Goal: Information Seeking & Learning: Check status

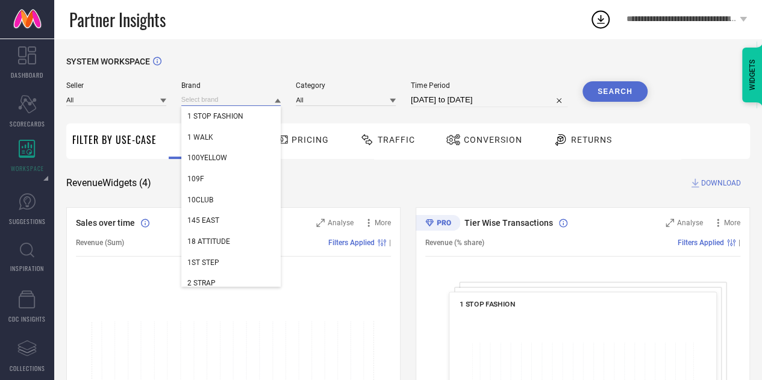
click at [202, 103] on input at bounding box center [231, 99] width 100 height 13
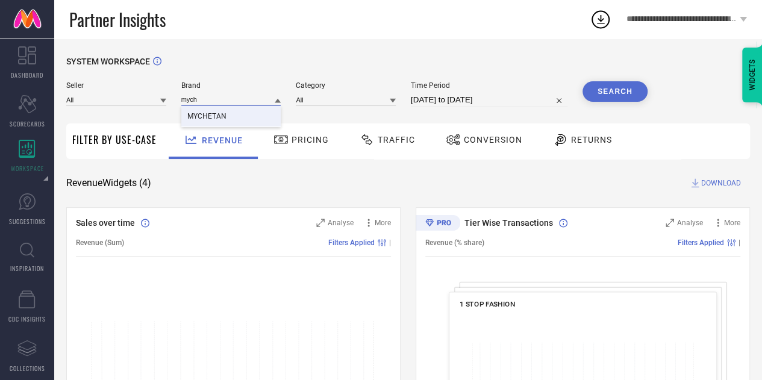
type input "mych"
click at [217, 119] on span "MYCHETAN" at bounding box center [206, 116] width 39 height 8
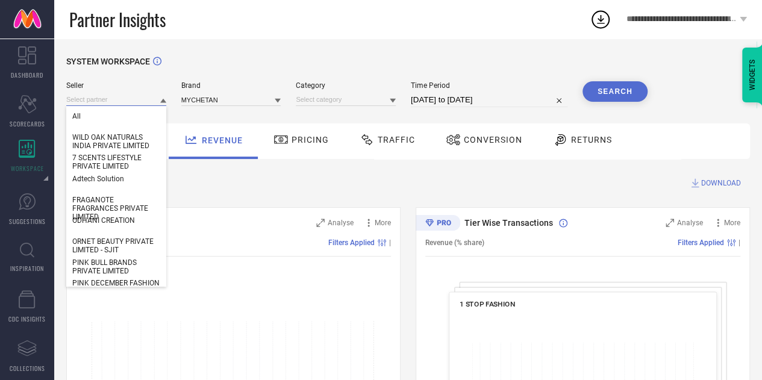
click at [112, 101] on input at bounding box center [116, 99] width 100 height 13
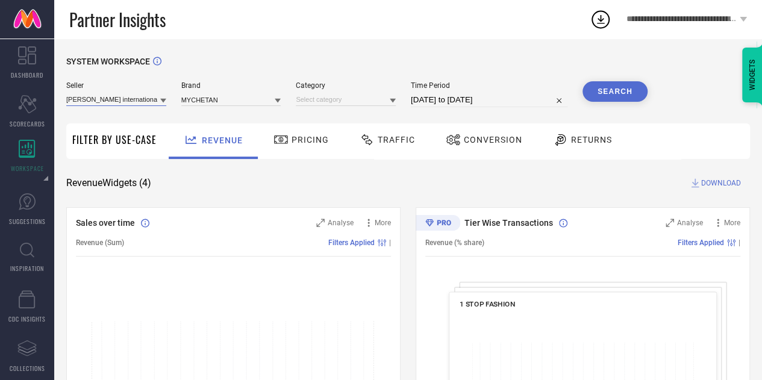
type input "[PERSON_NAME] international"
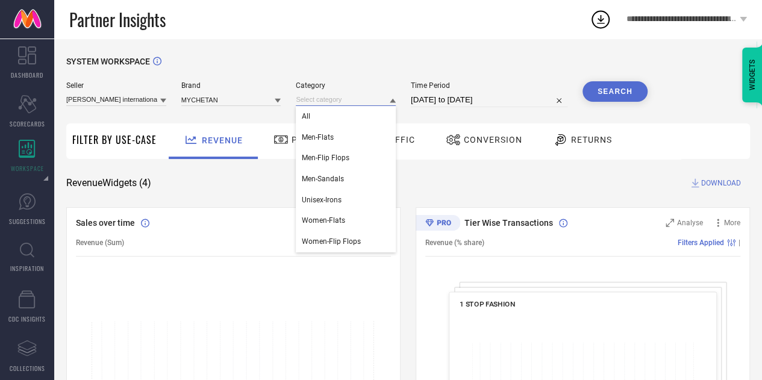
click at [352, 99] on input at bounding box center [346, 99] width 100 height 13
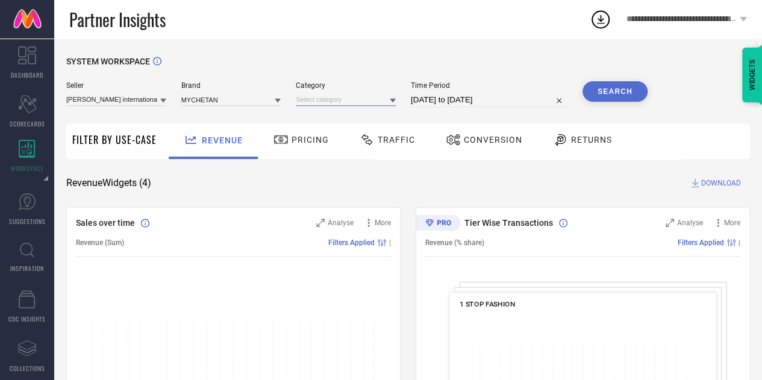
click at [349, 101] on input at bounding box center [346, 99] width 100 height 13
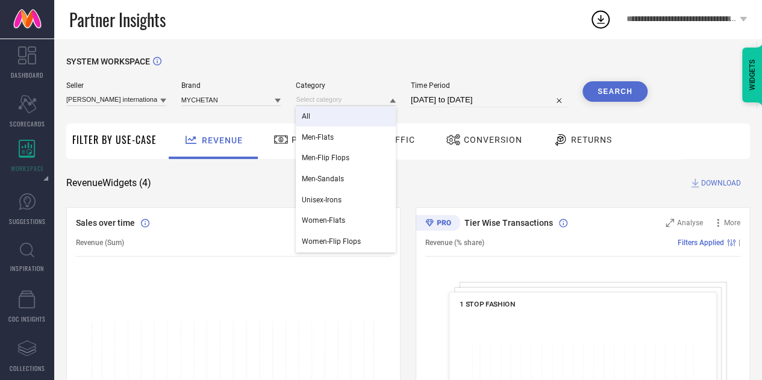
click at [314, 123] on div "All" at bounding box center [346, 116] width 100 height 20
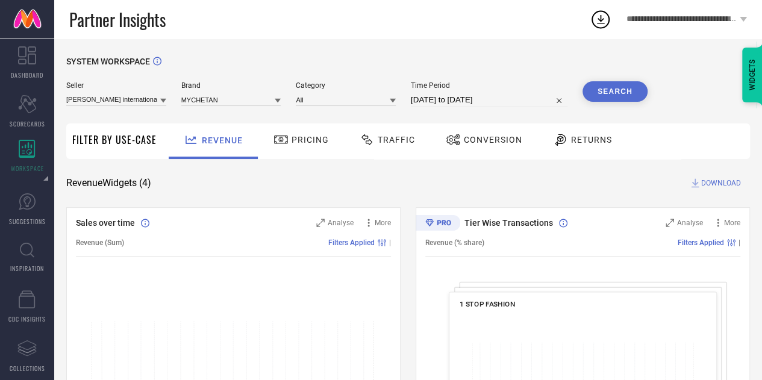
select select "8"
select select "2025"
select select "9"
select select "2025"
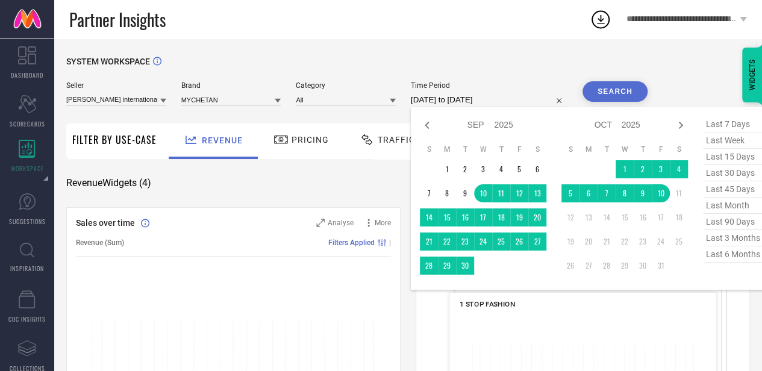
click at [460, 102] on input "[DATE] to [DATE]" at bounding box center [489, 100] width 157 height 14
click at [735, 175] on span "last 30 days" at bounding box center [733, 173] width 60 height 16
type input "[DATE] to [DATE]"
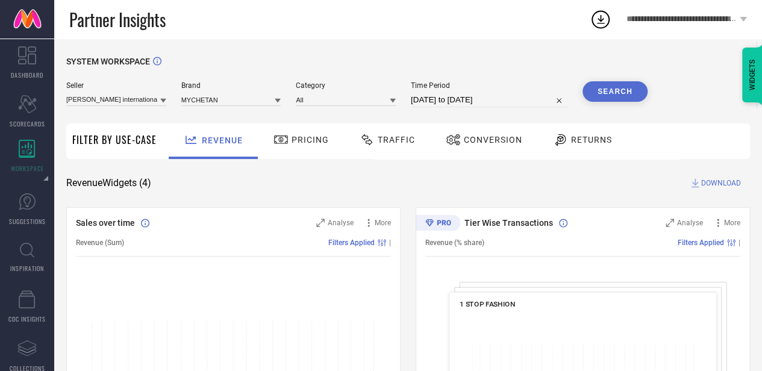
select select "8"
select select "2025"
select select "9"
select select "2025"
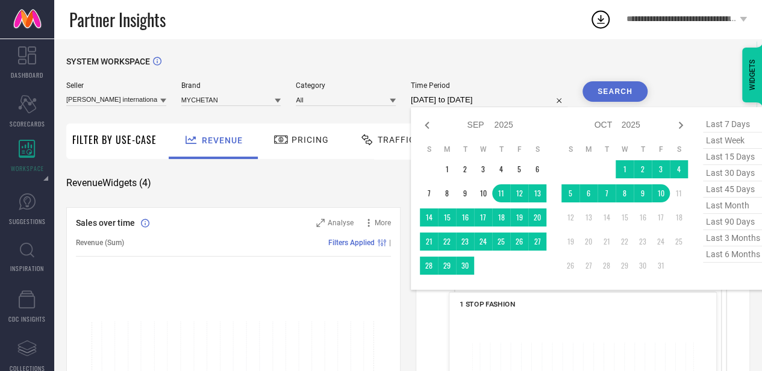
click at [469, 107] on input "[DATE] to [DATE]" at bounding box center [489, 100] width 157 height 14
click at [737, 256] on span "last 6 months" at bounding box center [733, 254] width 60 height 16
type input "[DATE] to [DATE]"
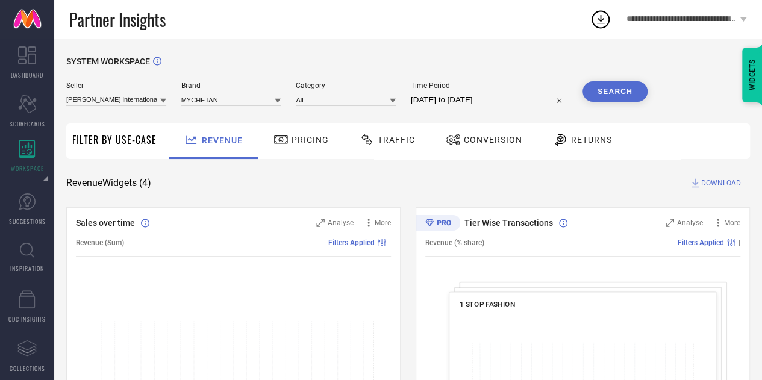
click at [615, 98] on button "Search" at bounding box center [614, 91] width 65 height 20
click at [566, 149] on div "Returns" at bounding box center [582, 139] width 65 height 20
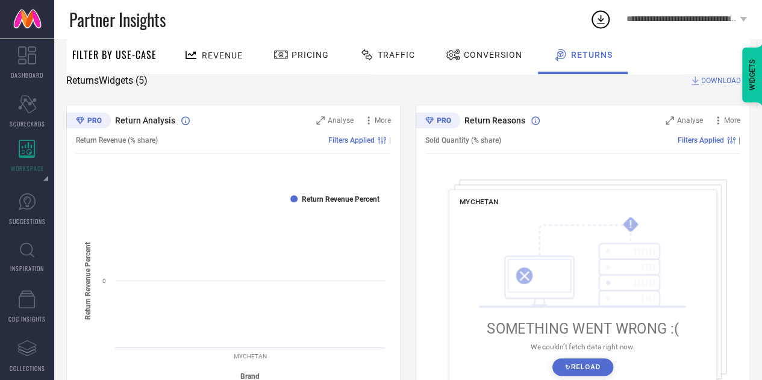
scroll to position [92, 0]
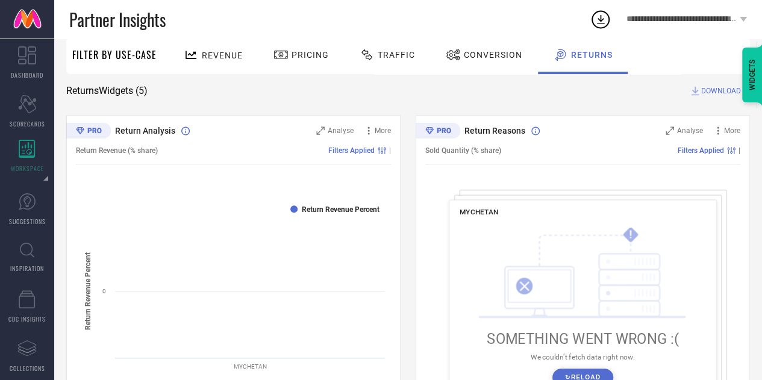
click at [587, 54] on span "Returns" at bounding box center [592, 55] width 42 height 10
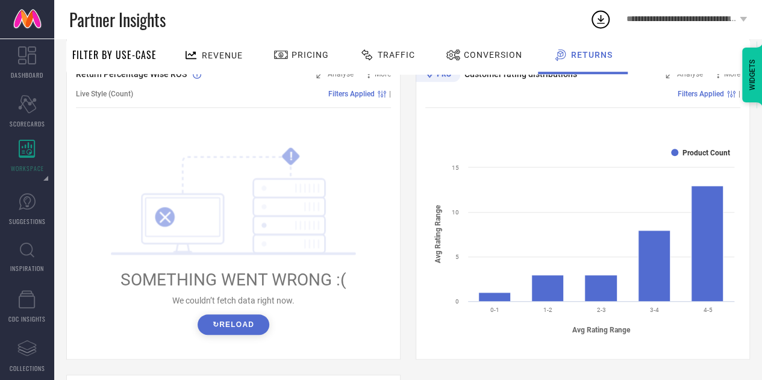
scroll to position [464, 0]
click at [251, 322] on button "↻ Reload" at bounding box center [233, 325] width 72 height 20
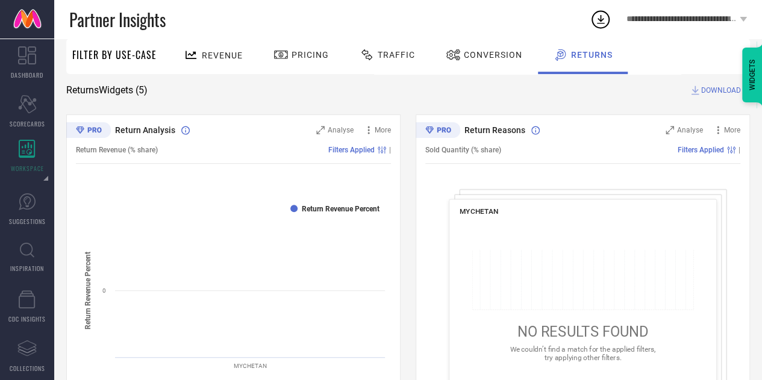
scroll to position [93, 0]
click at [305, 243] on rect at bounding box center [233, 296] width 315 height 205
click at [313, 259] on rect at bounding box center [233, 296] width 315 height 205
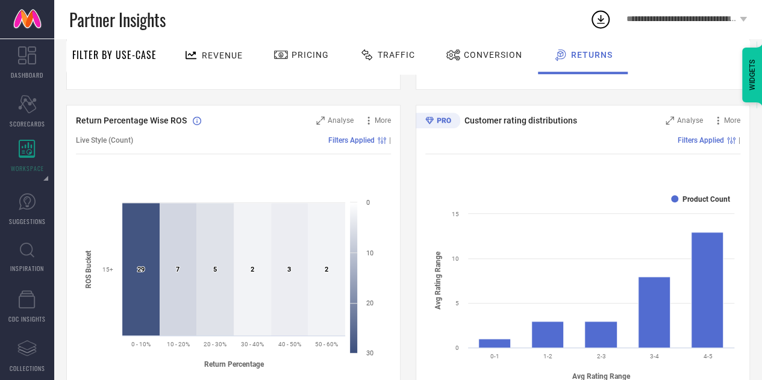
scroll to position [419, 0]
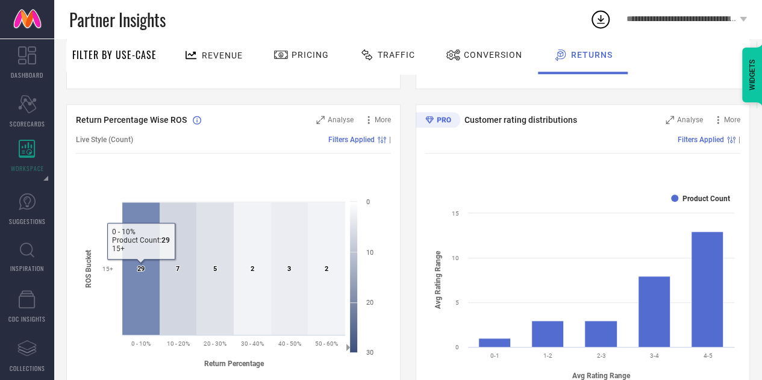
click at [144, 268] on icon at bounding box center [140, 268] width 37 height 132
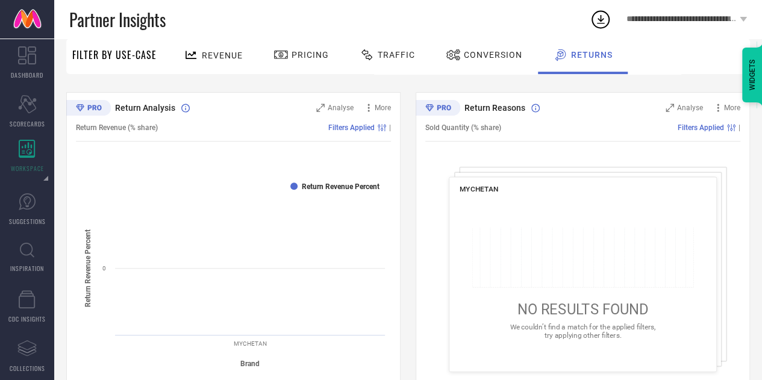
scroll to position [114, 0]
click at [291, 185] on rect at bounding box center [293, 186] width 7 height 7
click at [305, 190] on text "Return Revenue Percent" at bounding box center [341, 187] width 78 height 8
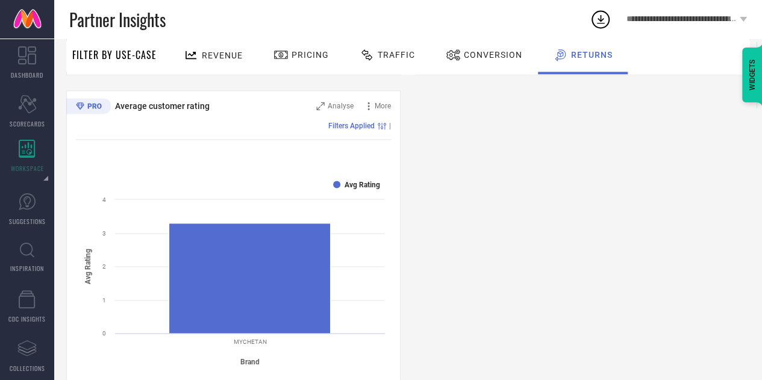
scroll to position [750, 0]
